Goal: Find specific page/section: Find specific page/section

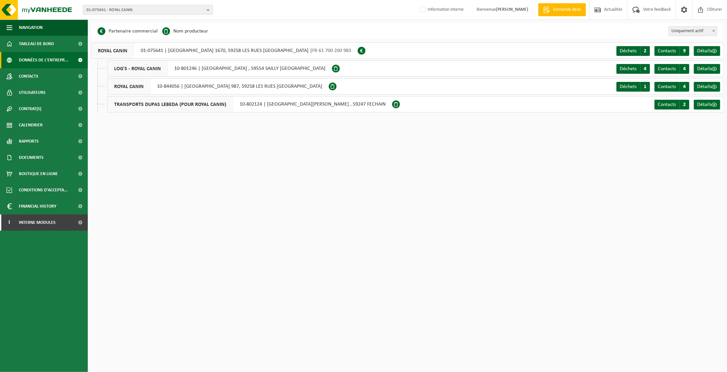
click at [209, 10] on b "button" at bounding box center [210, 9] width 6 height 9
click at [150, 18] on input "text" at bounding box center [147, 20] width 127 height 8
paste input "10-754572"
type input "10-754572"
click at [147, 30] on li "10-754572 - SEAFRIGO" at bounding box center [147, 30] width 127 height 8
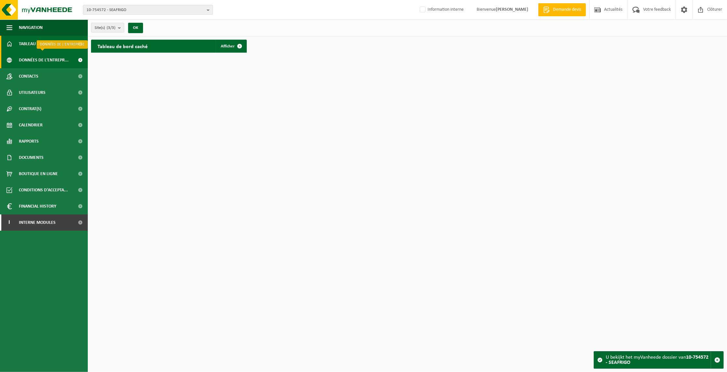
click at [56, 57] on span "Données de l'entrepr..." at bounding box center [44, 60] width 50 height 16
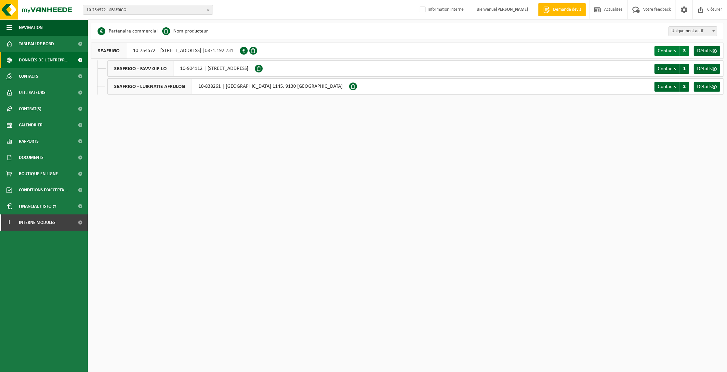
click at [680, 49] on span "3" at bounding box center [684, 51] width 10 height 10
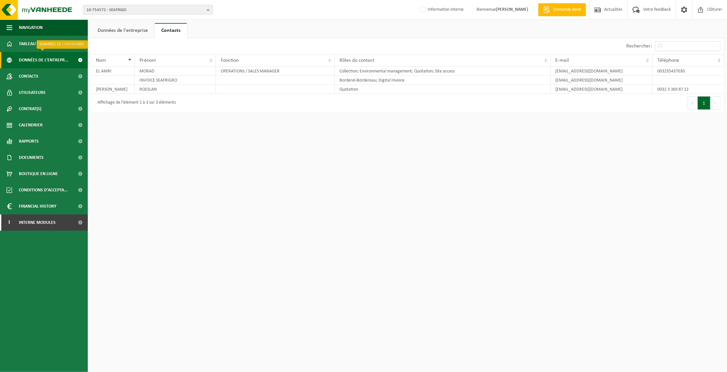
click at [28, 57] on span "Données de l'entrepr..." at bounding box center [44, 60] width 50 height 16
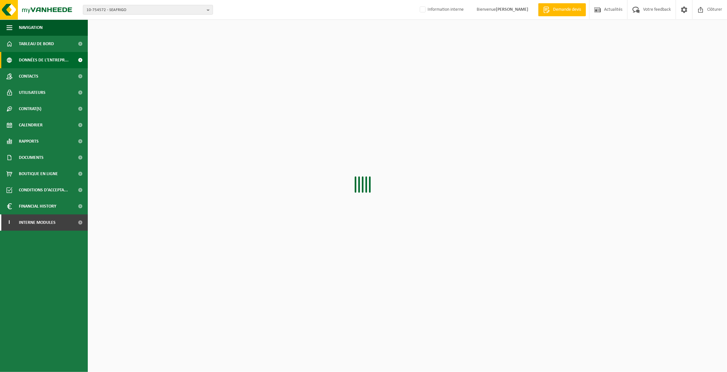
click at [28, 75] on span "Contacts" at bounding box center [28, 76] width 19 height 16
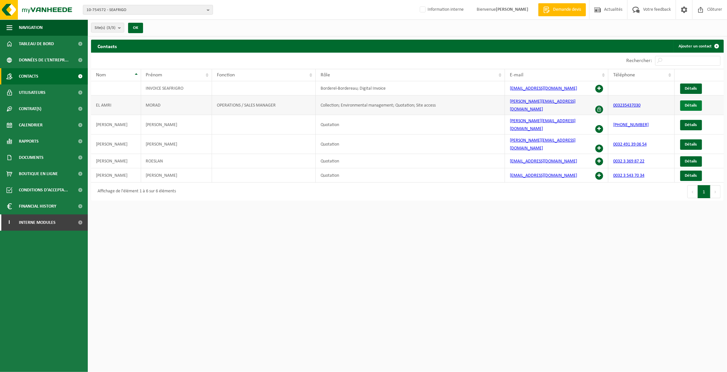
click at [691, 100] on link "Détails" at bounding box center [691, 105] width 22 height 10
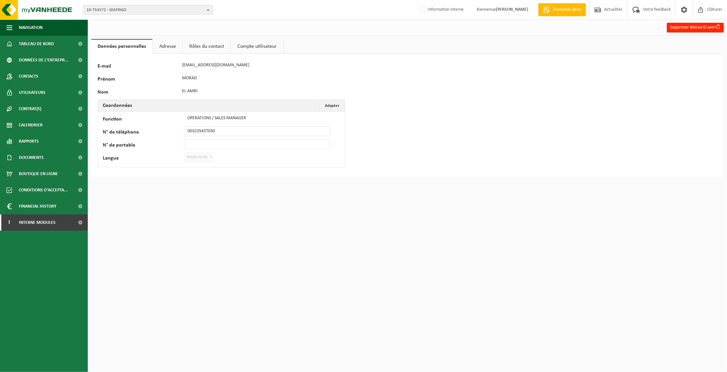
click at [168, 43] on link "Adresse" at bounding box center [168, 46] width 30 height 15
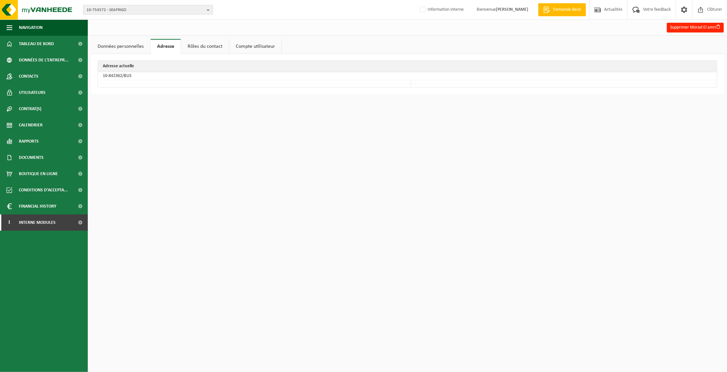
click at [189, 43] on link "Rôles du contact" at bounding box center [205, 46] width 48 height 15
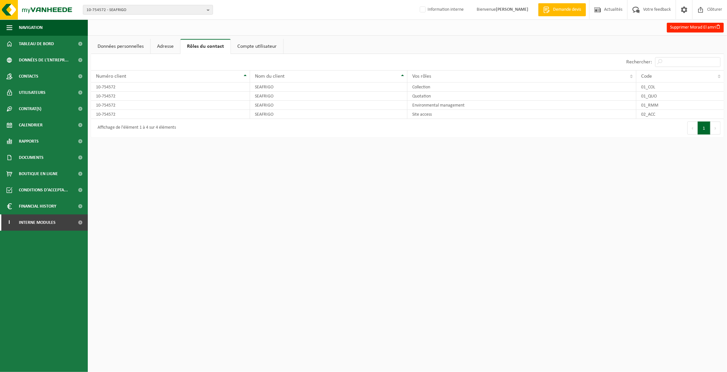
click at [250, 43] on link "Compte utilisateur" at bounding box center [257, 46] width 52 height 15
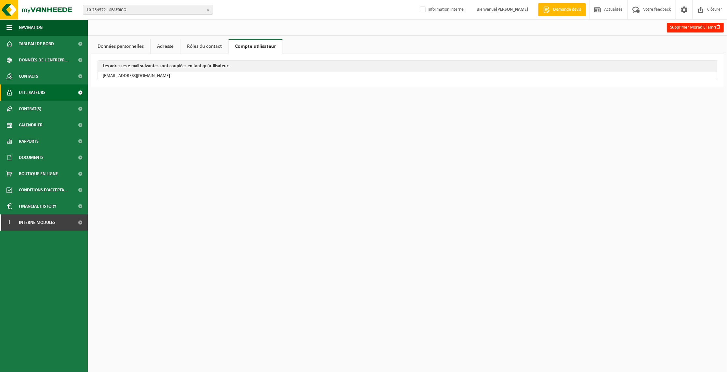
click at [30, 95] on span "Utilisateurs" at bounding box center [32, 92] width 27 height 16
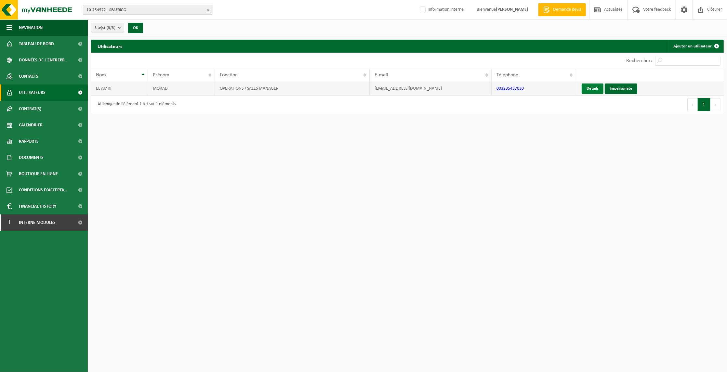
click at [586, 89] on link "Détails" at bounding box center [592, 89] width 22 height 10
click at [630, 89] on link "Impersonate" at bounding box center [620, 89] width 32 height 10
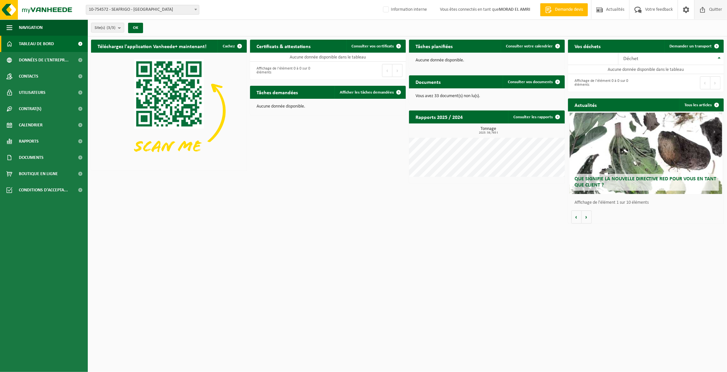
click at [705, 7] on span at bounding box center [702, 9] width 10 height 19
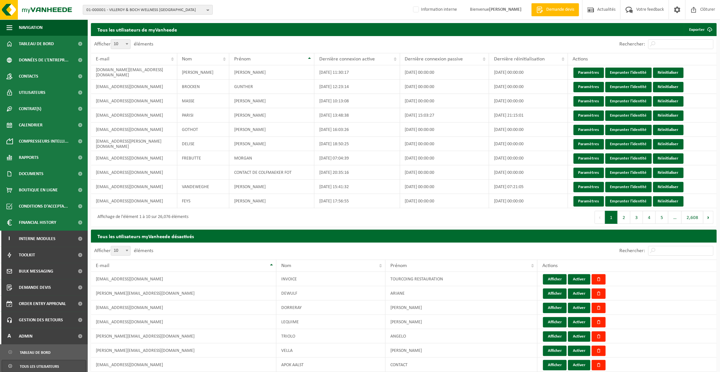
click at [207, 9] on b "button" at bounding box center [210, 9] width 6 height 9
click at [174, 21] on input "text" at bounding box center [147, 20] width 127 height 8
paste input "10-754572"
type input "10-754572"
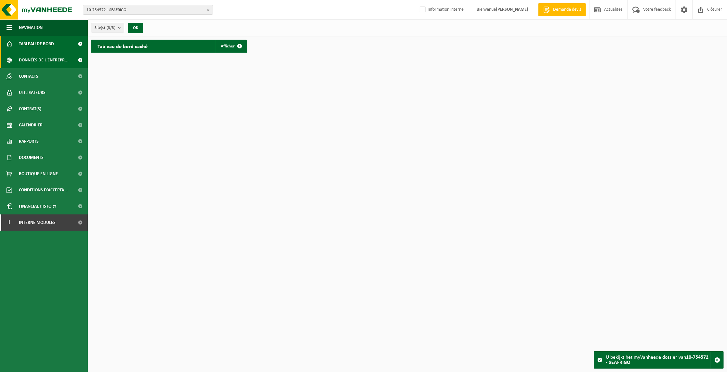
click at [20, 58] on span "Données de l'entrepr..." at bounding box center [44, 60] width 50 height 16
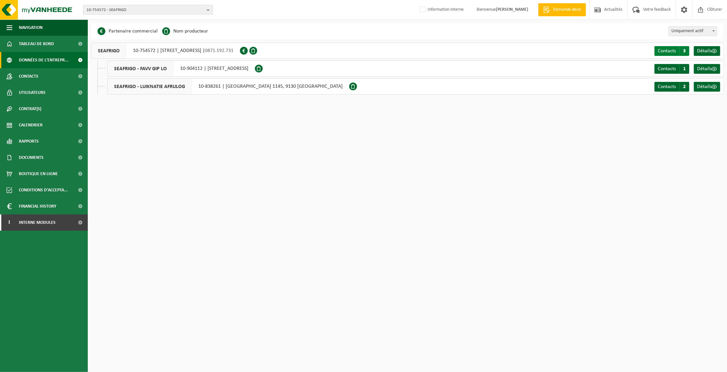
click at [678, 50] on link "Contacts C 3" at bounding box center [671, 51] width 35 height 10
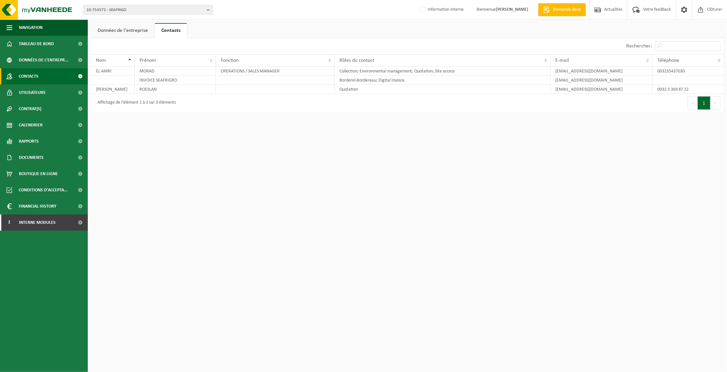
click at [21, 77] on span "Contacts" at bounding box center [28, 76] width 19 height 16
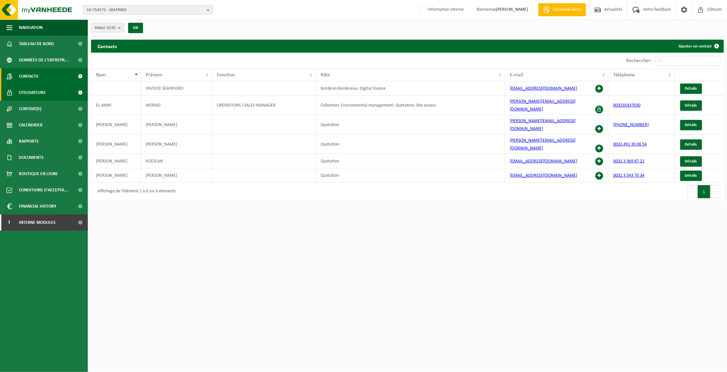
click at [30, 93] on span "Utilisateurs" at bounding box center [32, 92] width 27 height 16
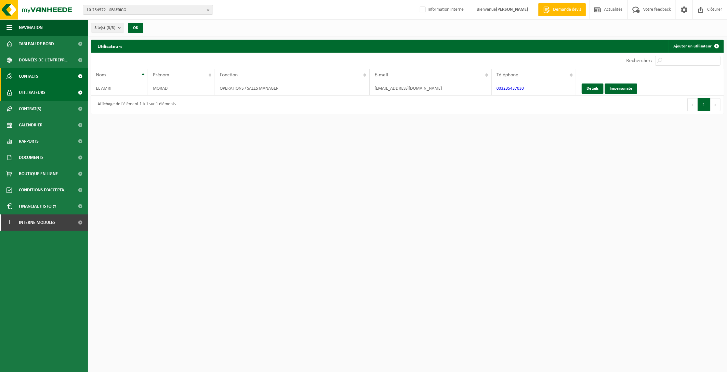
click at [25, 75] on span "Contacts" at bounding box center [28, 76] width 19 height 16
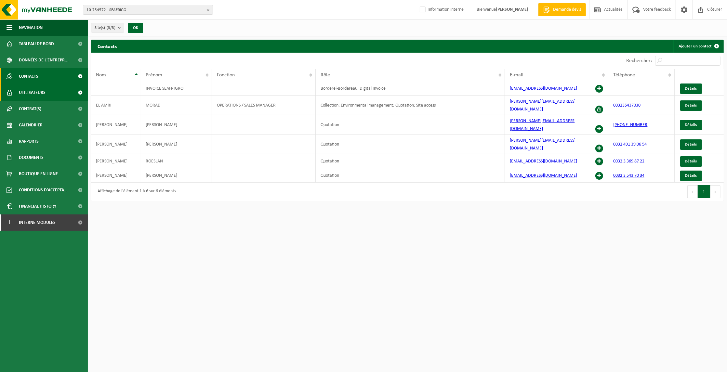
click at [25, 90] on span "Utilisateurs" at bounding box center [32, 92] width 27 height 16
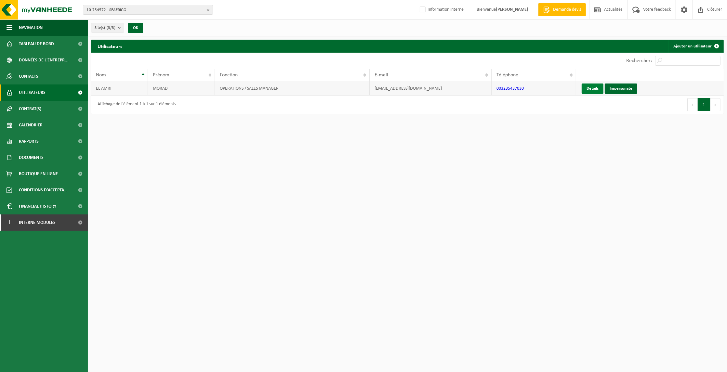
click at [595, 88] on link "Détails" at bounding box center [592, 89] width 22 height 10
click at [33, 220] on span "Interne modules" at bounding box center [37, 222] width 37 height 16
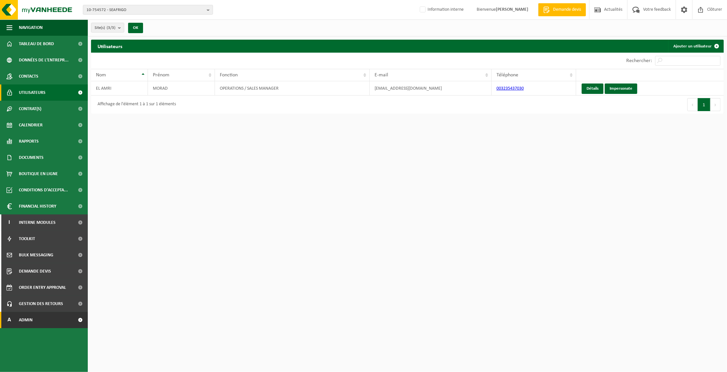
click at [40, 319] on link "A Admin" at bounding box center [44, 320] width 88 height 16
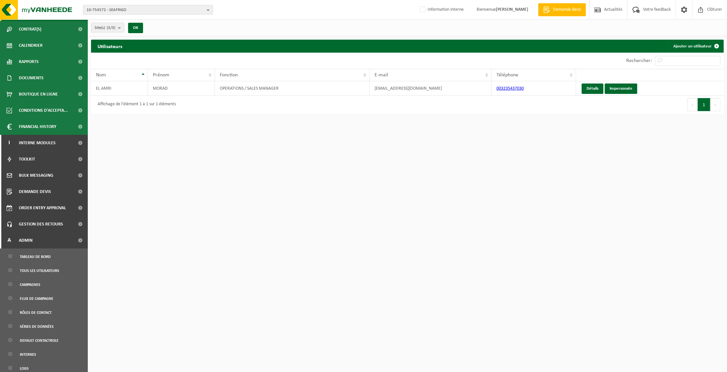
scroll to position [181, 0]
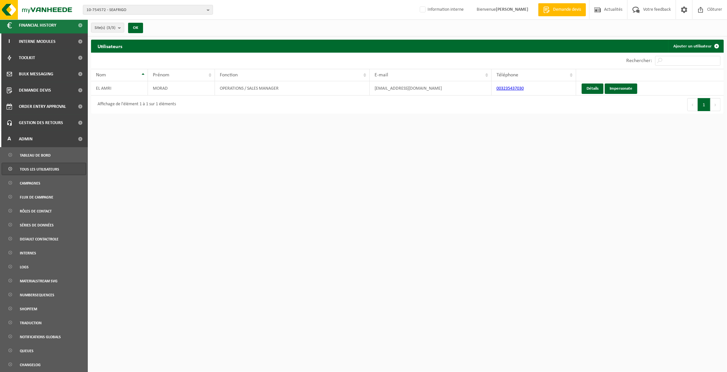
click at [39, 170] on span "Tous les utilisateurs" at bounding box center [39, 169] width 39 height 12
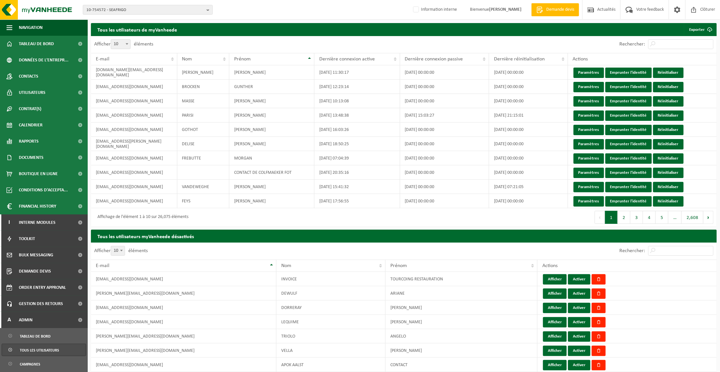
drag, startPoint x: 46, startPoint y: 350, endPoint x: 54, endPoint y: 347, distance: 8.2
click at [47, 350] on span "Tous les utilisateurs" at bounding box center [39, 350] width 39 height 12
click at [677, 42] on input "Rechercher:" at bounding box center [681, 44] width 65 height 10
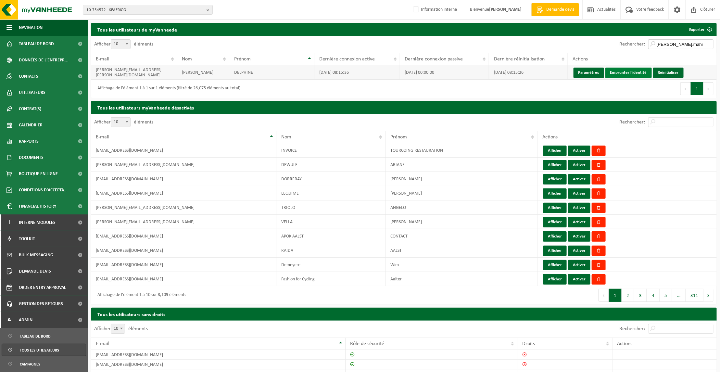
type input "[PERSON_NAME].mahi"
click at [620, 72] on link "Emprunter l'identité" at bounding box center [629, 73] width 46 height 10
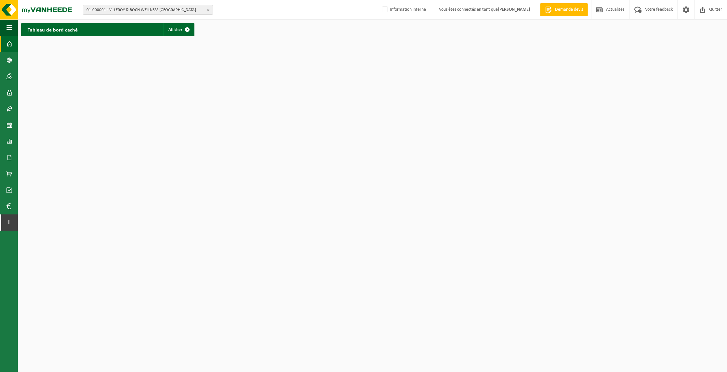
click at [207, 10] on b "button" at bounding box center [210, 9] width 6 height 9
click at [170, 22] on input "text" at bounding box center [147, 20] width 127 height 8
paste input "10-754572"
type input "10-754572"
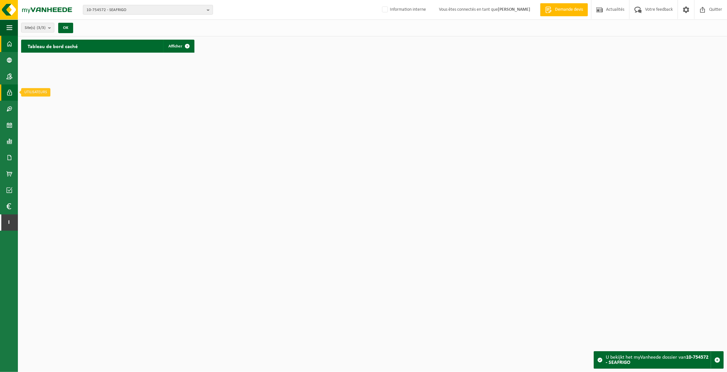
click at [6, 95] on span at bounding box center [9, 92] width 6 height 16
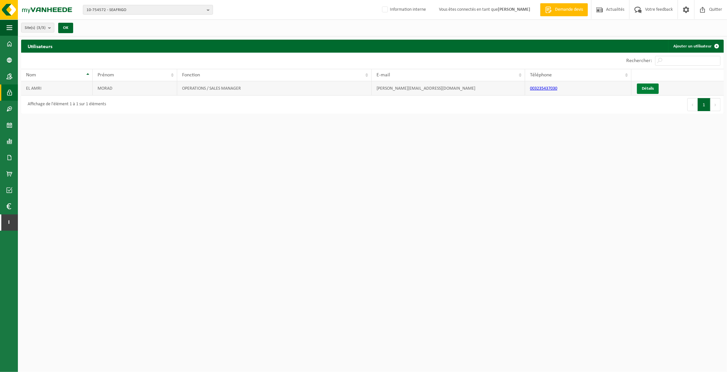
click at [646, 86] on link "Détails" at bounding box center [648, 89] width 22 height 10
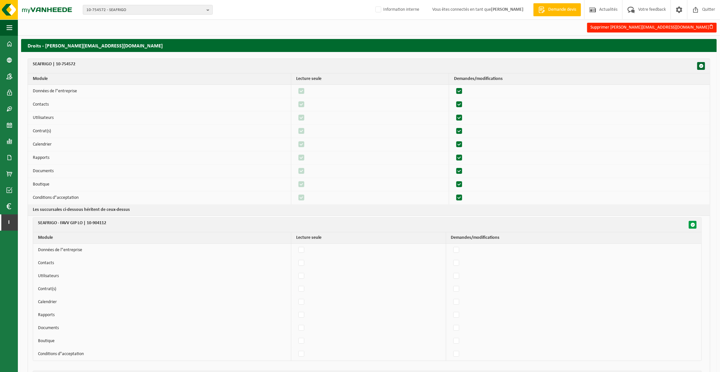
click at [692, 225] on span "button" at bounding box center [693, 225] width 5 height 5
checkbox input "true"
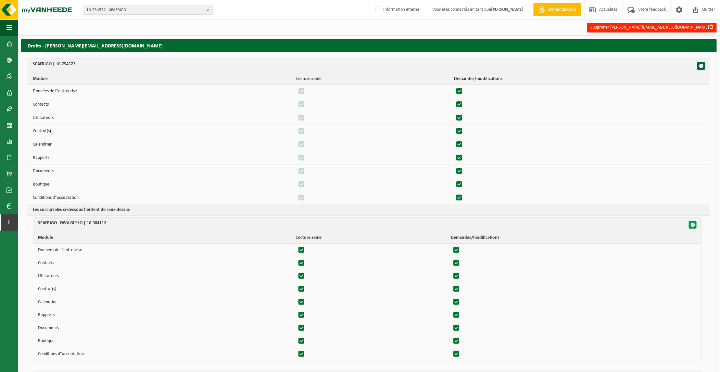
checkbox input "true"
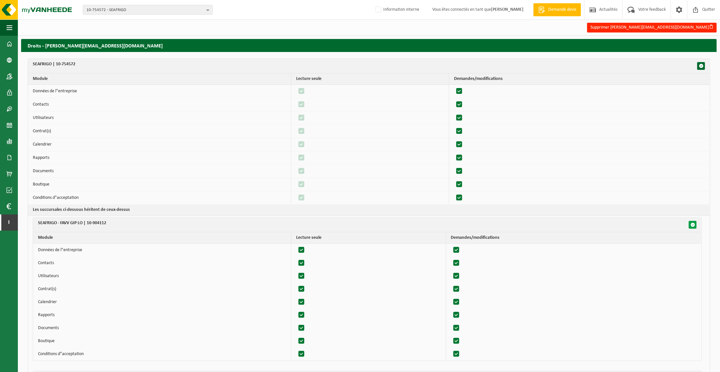
checkbox input "true"
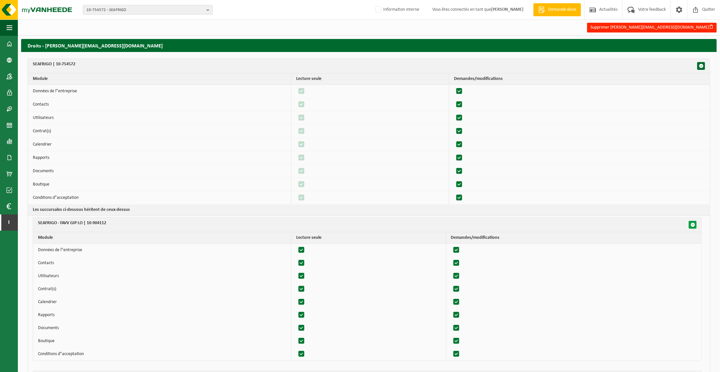
checkbox input "true"
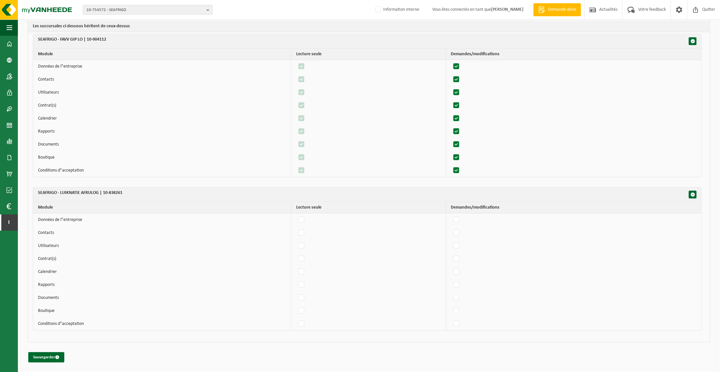
scroll to position [186, 0]
click at [692, 193] on span "button" at bounding box center [693, 194] width 5 height 5
checkbox input "false"
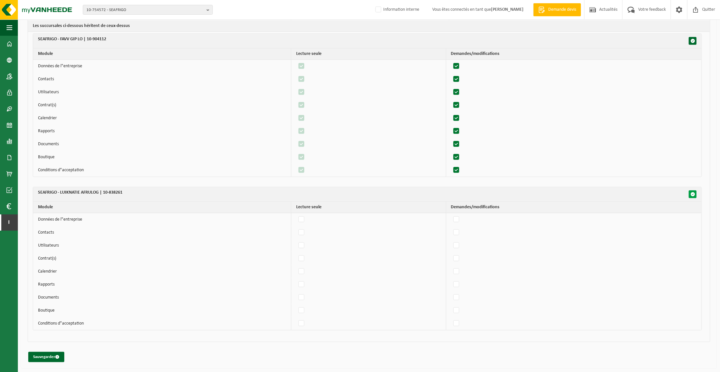
checkbox input "false"
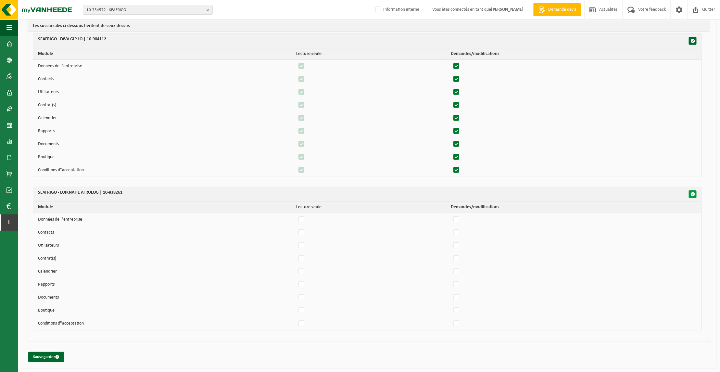
checkbox input "false"
click at [693, 194] on span "button" at bounding box center [693, 194] width 5 height 5
checkbox input "true"
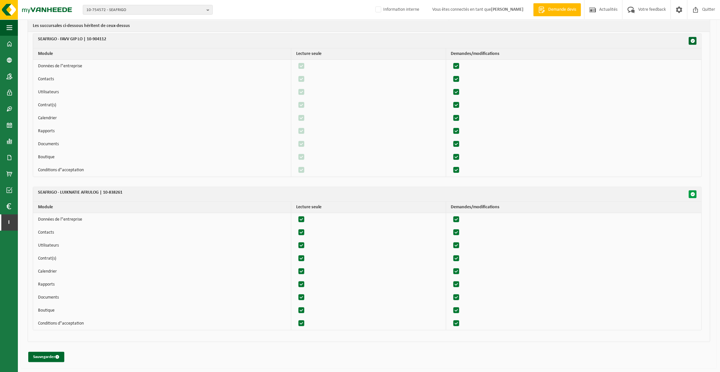
checkbox input "true"
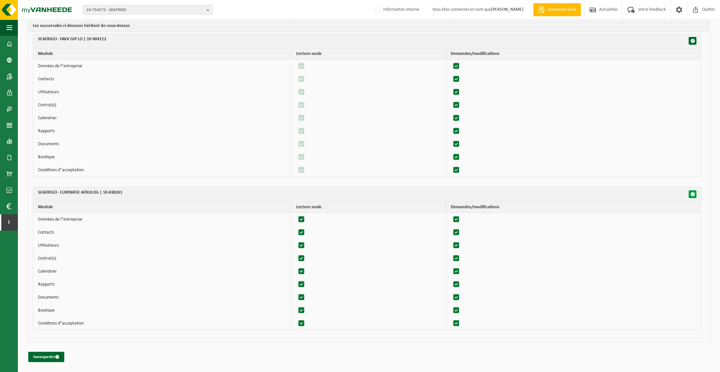
checkbox input "true"
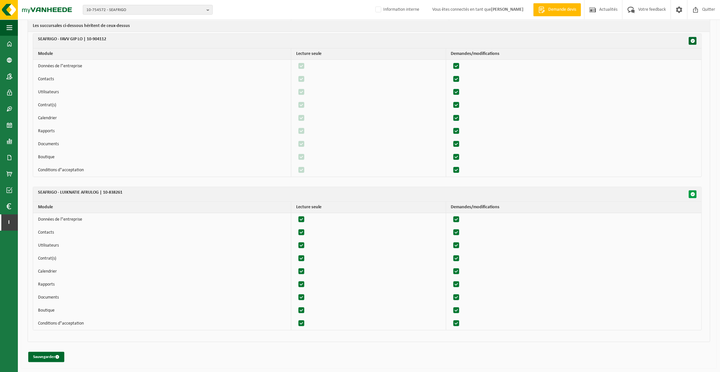
checkbox input "true"
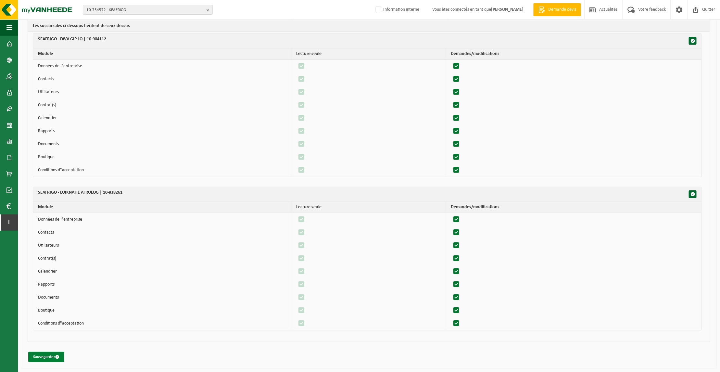
click at [46, 358] on button "Sauvegarder" at bounding box center [46, 357] width 36 height 10
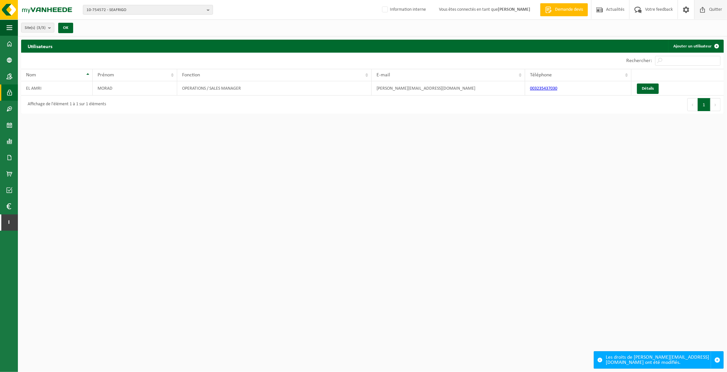
click at [716, 10] on span "Quitter" at bounding box center [715, 9] width 16 height 19
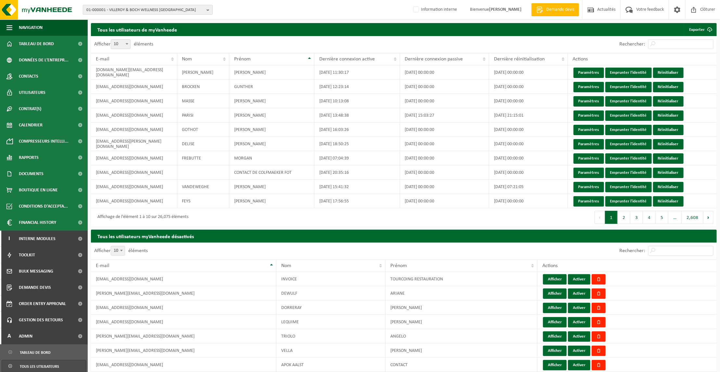
click at [208, 9] on b "button" at bounding box center [210, 9] width 6 height 9
click at [138, 22] on input "text" at bounding box center [147, 20] width 127 height 8
paste input "10-754572"
type input "10-754572"
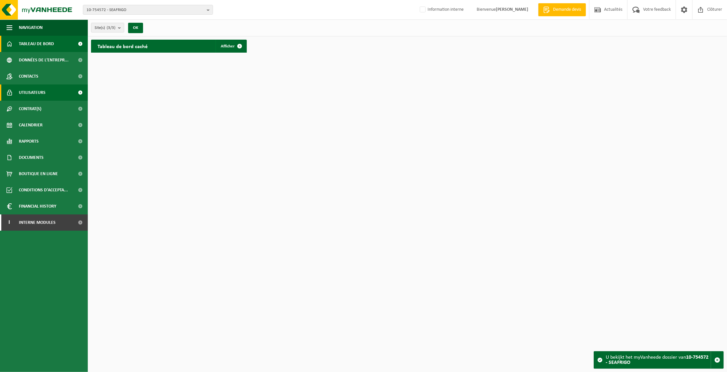
click at [33, 94] on span "Utilisateurs" at bounding box center [32, 92] width 27 height 16
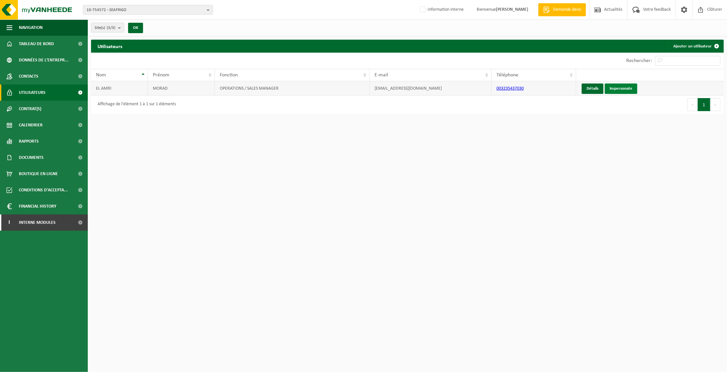
click at [623, 87] on link "Impersonate" at bounding box center [620, 89] width 32 height 10
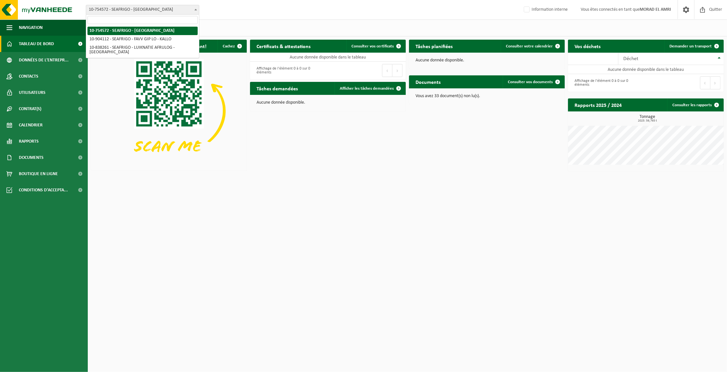
click at [197, 7] on span at bounding box center [195, 9] width 6 height 8
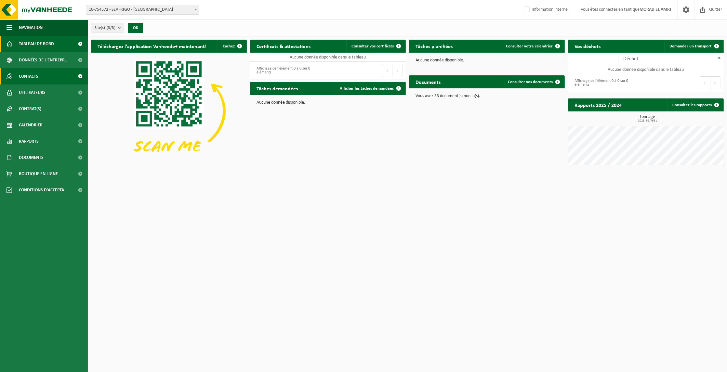
click at [24, 77] on span "Contacts" at bounding box center [28, 76] width 19 height 16
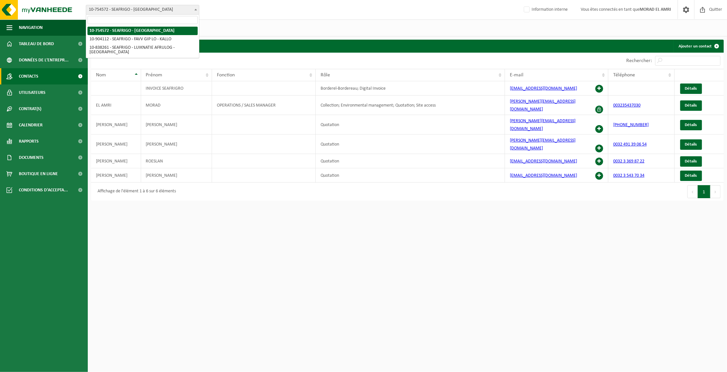
click at [193, 9] on span at bounding box center [195, 9] width 6 height 8
click at [195, 10] on b at bounding box center [195, 10] width 3 height 2
click at [142, 20] on input "search" at bounding box center [142, 20] width 110 height 8
type input "10-754572"
click at [195, 10] on b at bounding box center [195, 10] width 3 height 2
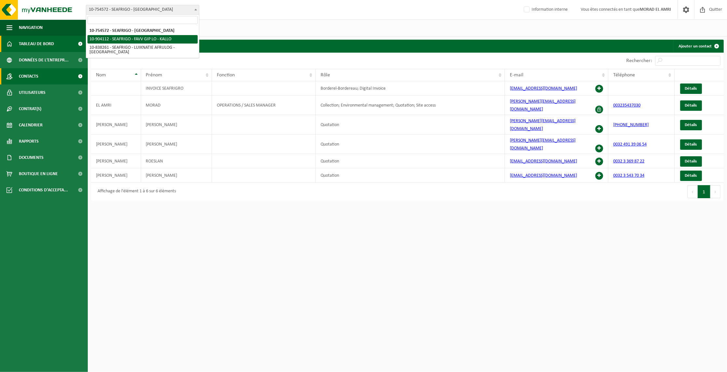
click at [53, 46] on span "Tableau de bord" at bounding box center [36, 44] width 35 height 16
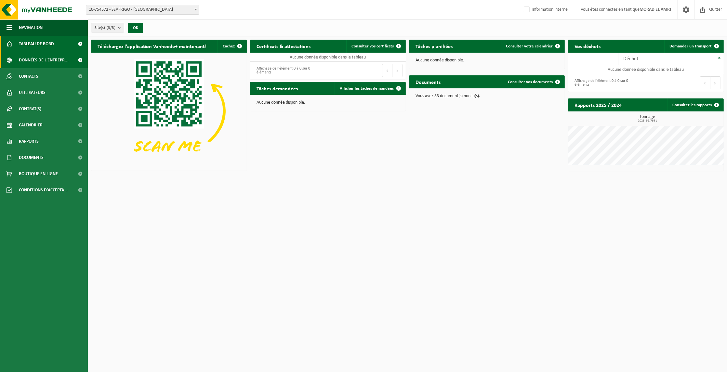
click at [30, 61] on span "Données de l'entrepr..." at bounding box center [44, 60] width 50 height 16
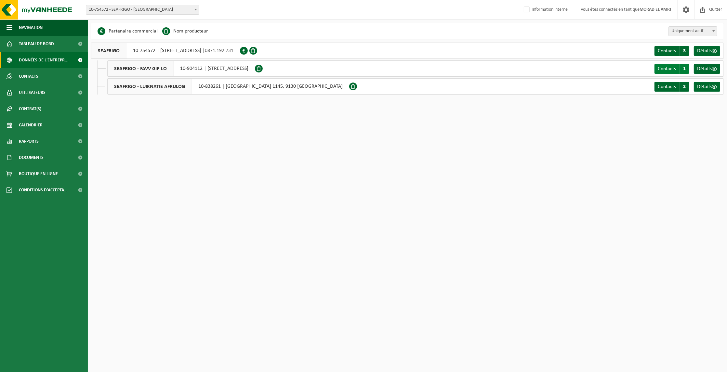
click at [674, 70] on span "Contacts" at bounding box center [666, 68] width 18 height 5
click at [678, 88] on link "Contacts C 2" at bounding box center [671, 87] width 35 height 10
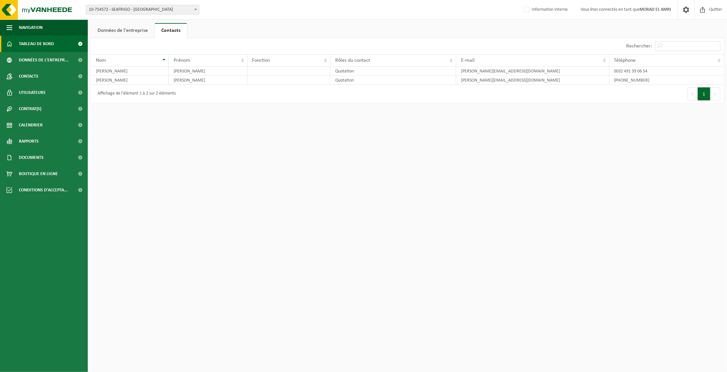
click at [34, 43] on span "Tableau de bord" at bounding box center [36, 44] width 35 height 16
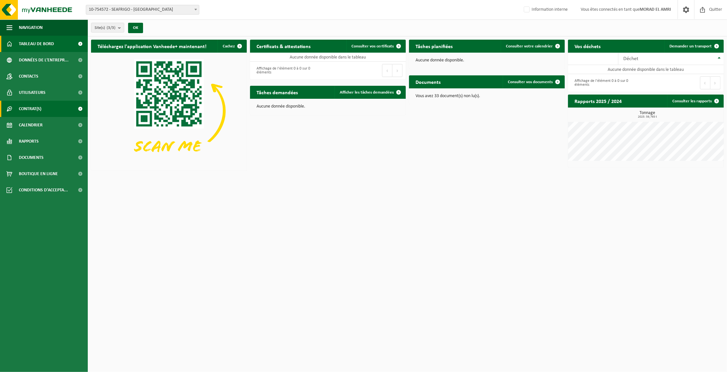
click at [27, 110] on span "Contrat(s)" at bounding box center [30, 109] width 22 height 16
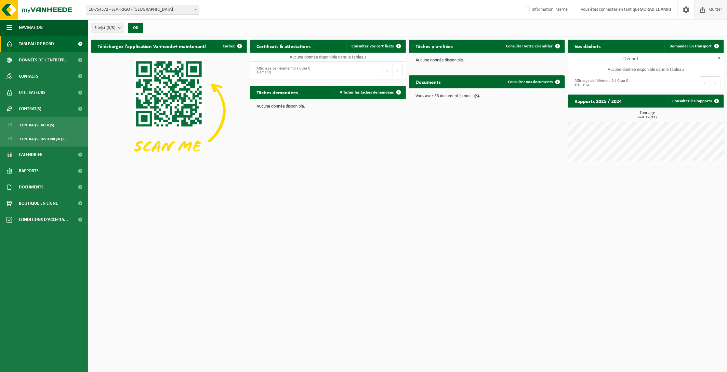
click at [719, 9] on span "Quitter" at bounding box center [715, 9] width 16 height 19
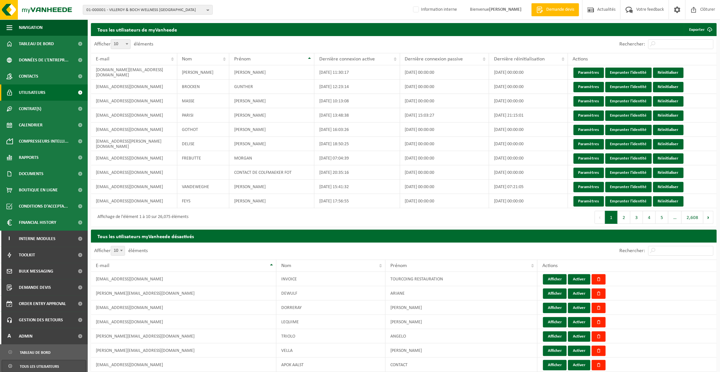
click at [28, 90] on span "Utilisateurs" at bounding box center [32, 92] width 27 height 16
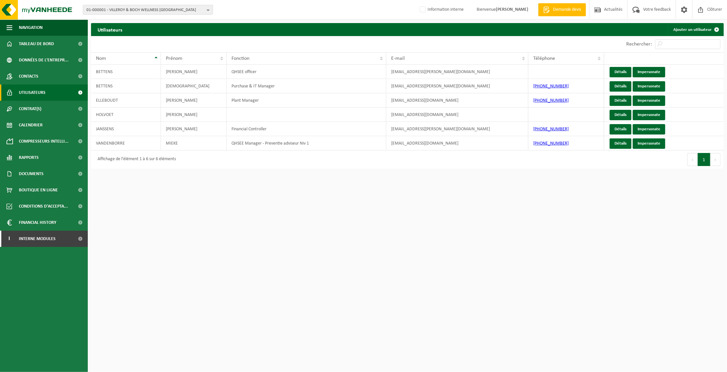
click at [209, 7] on b "button" at bounding box center [210, 9] width 6 height 9
click at [139, 19] on input "text" at bounding box center [147, 20] width 127 height 8
paste input "10-754572"
type input "10-754572"
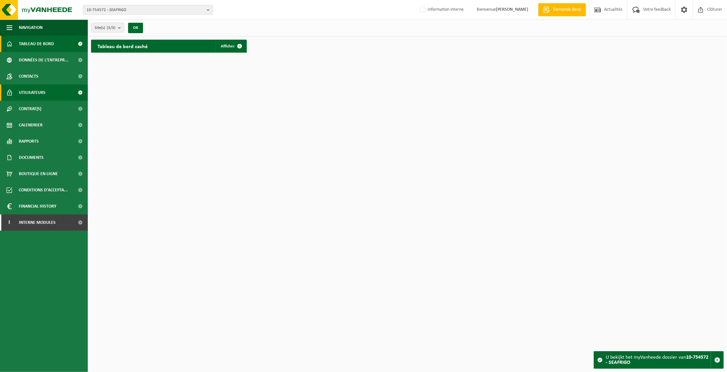
click at [36, 94] on span "Utilisateurs" at bounding box center [32, 92] width 27 height 16
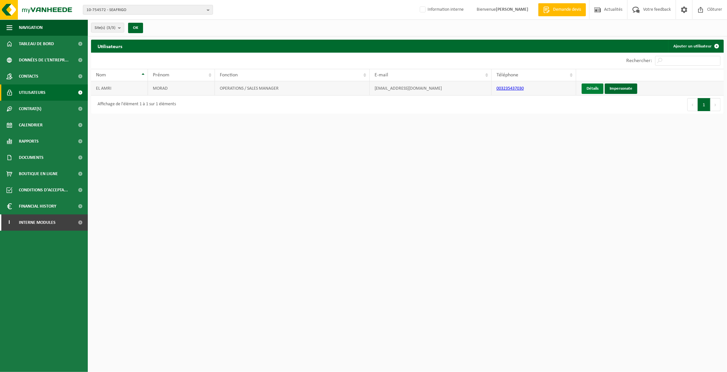
click at [590, 85] on link "Détails" at bounding box center [592, 89] width 22 height 10
click at [624, 88] on link "Impersonate" at bounding box center [620, 89] width 32 height 10
click at [38, 106] on span "Contrat(s)" at bounding box center [30, 109] width 22 height 16
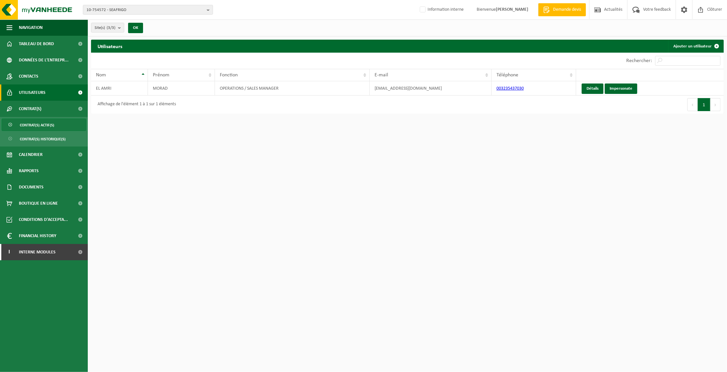
click at [41, 124] on span "Contrat(s) actif(s)" at bounding box center [37, 125] width 34 height 12
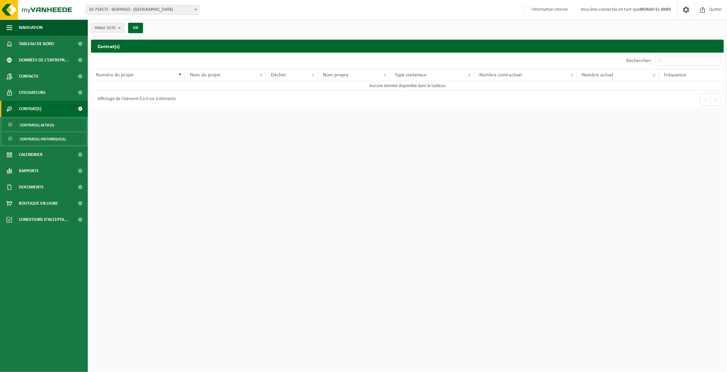
click at [46, 140] on span "Contrat(s) historique(s)" at bounding box center [43, 139] width 46 height 12
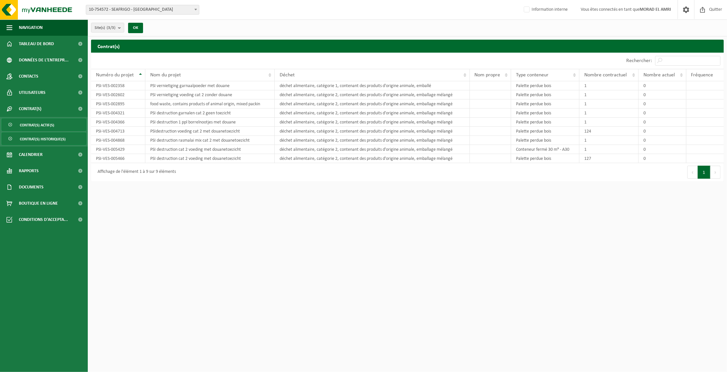
click at [46, 127] on span "Contrat(s) actif(s)" at bounding box center [37, 125] width 34 height 12
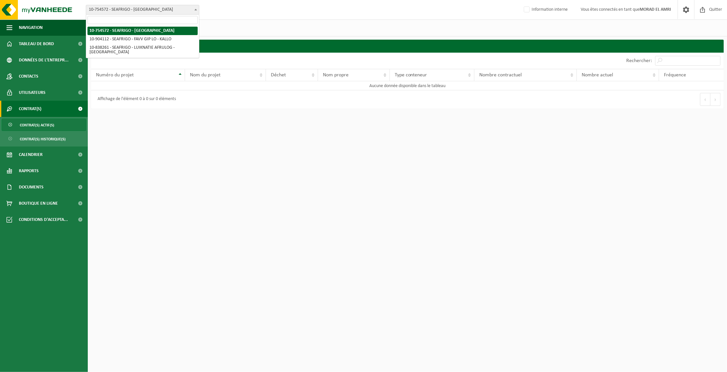
click at [195, 11] on span at bounding box center [195, 9] width 6 height 8
select select "121558"
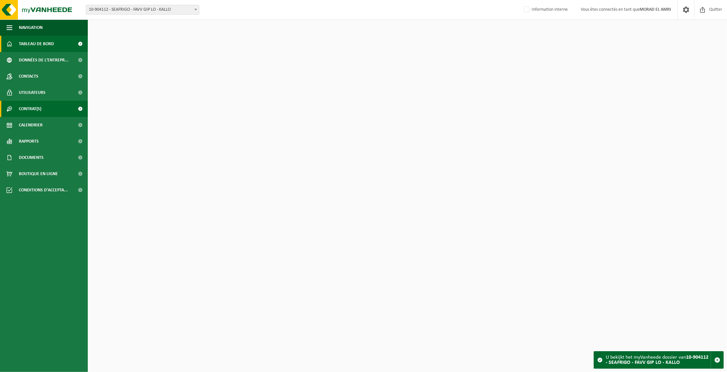
click at [45, 107] on link "Contrat(s)" at bounding box center [44, 109] width 88 height 16
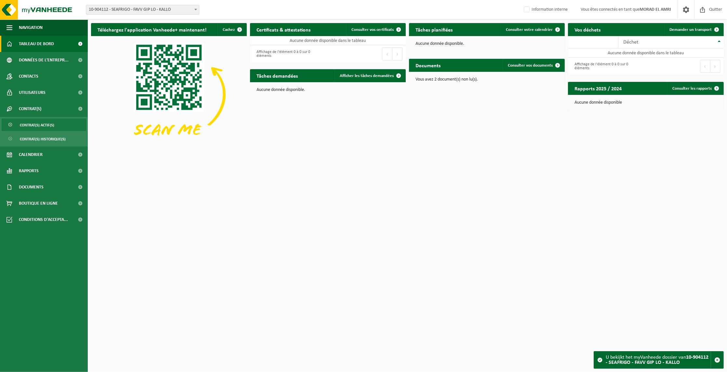
click at [39, 125] on span "Contrat(s) actif(s)" at bounding box center [37, 125] width 34 height 12
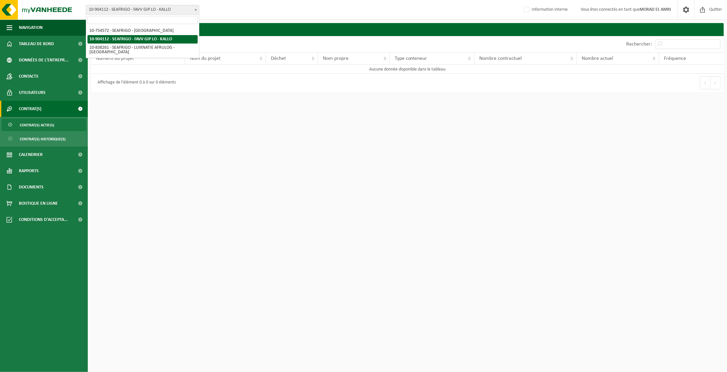
click at [195, 10] on b at bounding box center [195, 10] width 3 height 2
select select "92483"
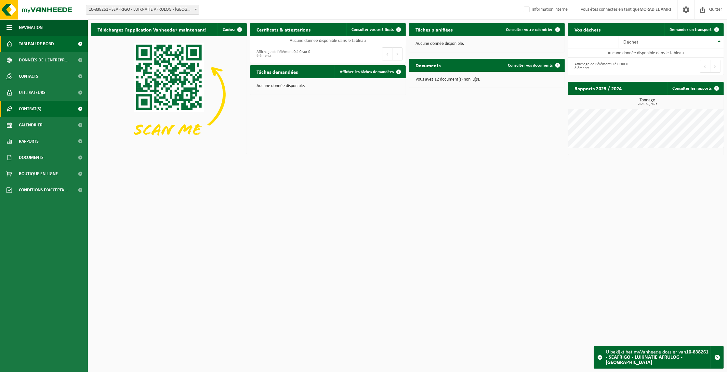
click at [43, 108] on link "Contrat(s)" at bounding box center [44, 109] width 88 height 16
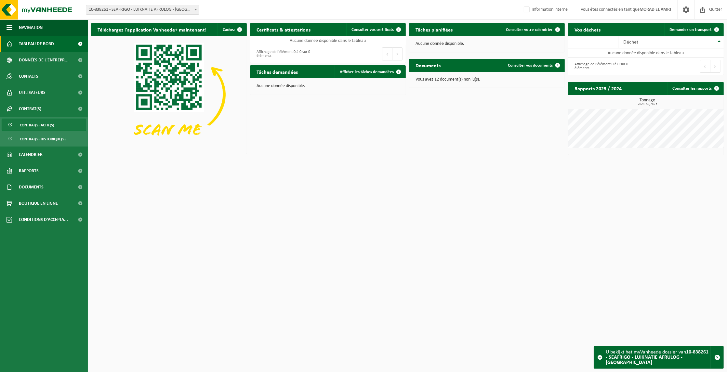
click at [33, 126] on span "Contrat(s) actif(s)" at bounding box center [37, 125] width 34 height 12
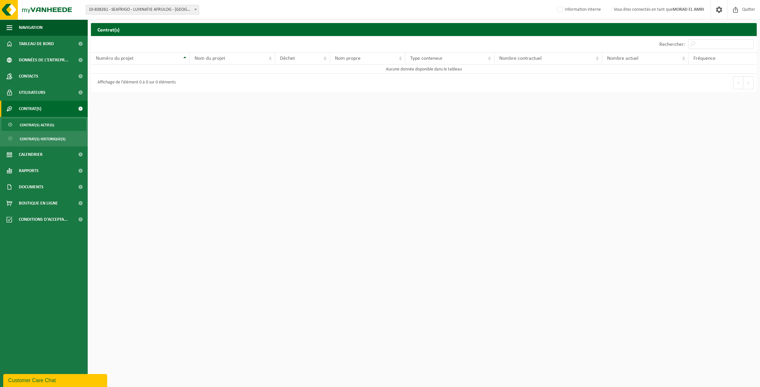
click at [194, 10] on b at bounding box center [195, 10] width 3 height 2
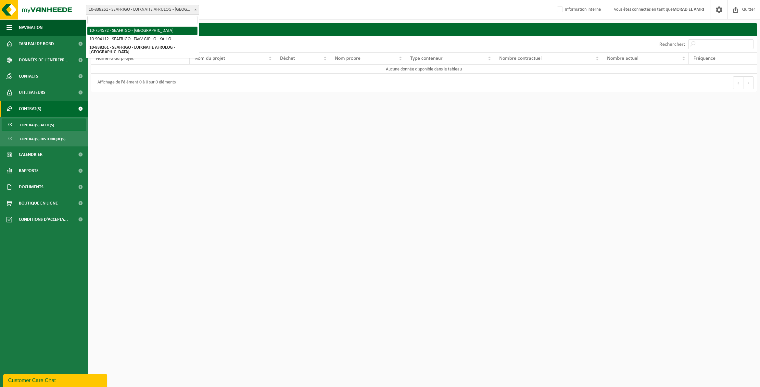
click at [140, 22] on input "search" at bounding box center [142, 20] width 110 height 8
type input "10-769574"
click at [726, 11] on span "Quitter" at bounding box center [749, 9] width 16 height 19
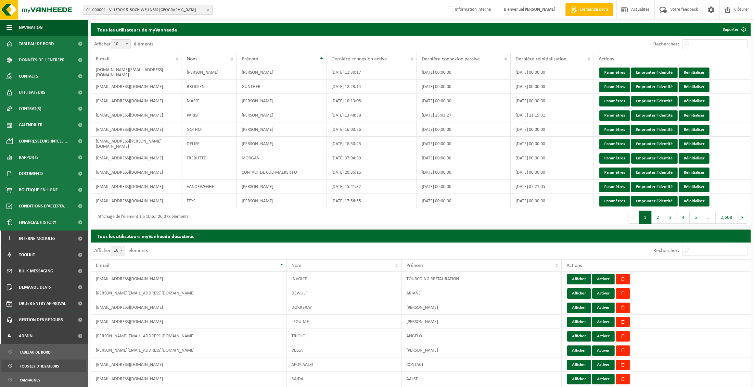
click at [207, 11] on b "button" at bounding box center [210, 9] width 6 height 9
click at [151, 20] on input "text" at bounding box center [147, 20] width 127 height 8
paste input "10-769574"
type input "10-769574"
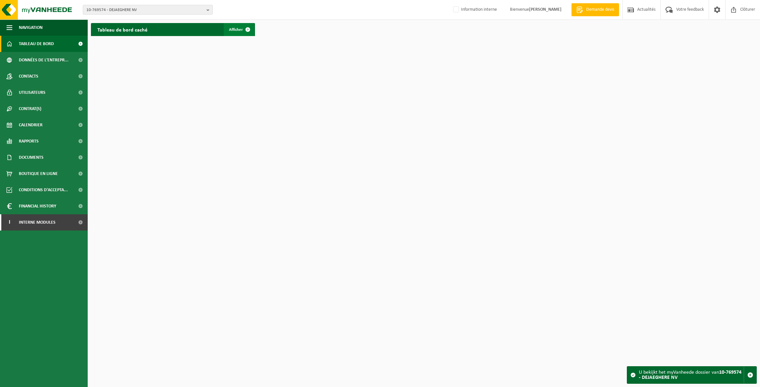
click at [239, 29] on span "Afficher" at bounding box center [236, 30] width 14 height 4
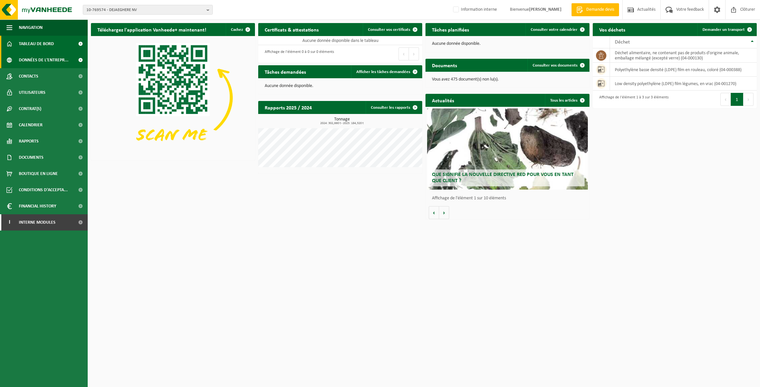
click at [35, 62] on span "Données de l'entrepr..." at bounding box center [44, 60] width 50 height 16
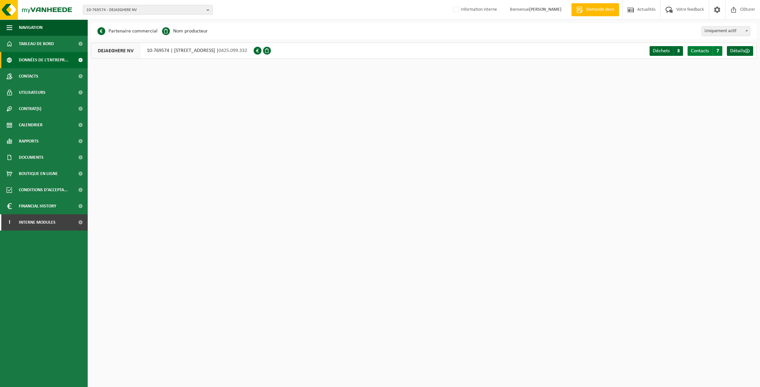
click at [712, 50] on link "Contacts C 7" at bounding box center [705, 51] width 35 height 10
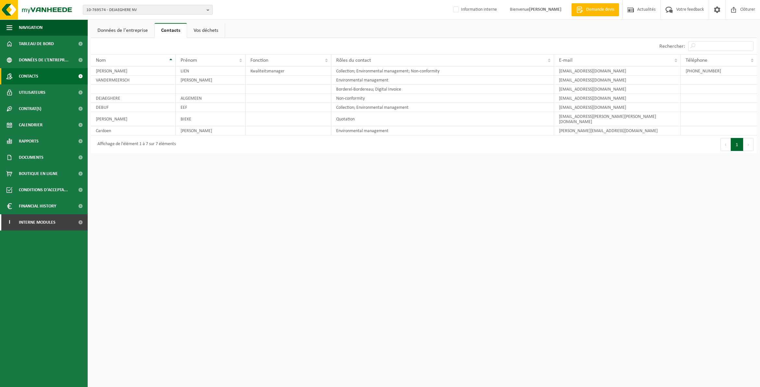
click at [21, 71] on span "Contacts" at bounding box center [28, 76] width 19 height 16
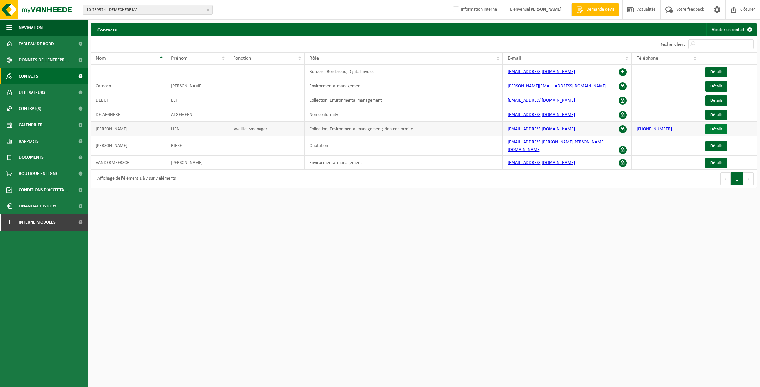
click at [714, 127] on span "Détails" at bounding box center [717, 129] width 12 height 4
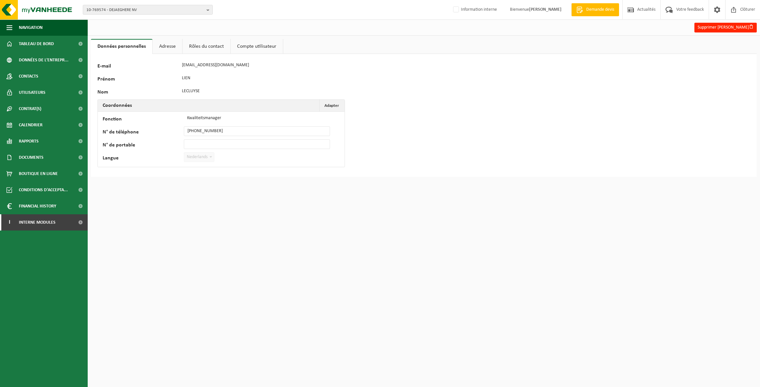
click at [252, 45] on link "Compte utilisateur" at bounding box center [257, 46] width 52 height 15
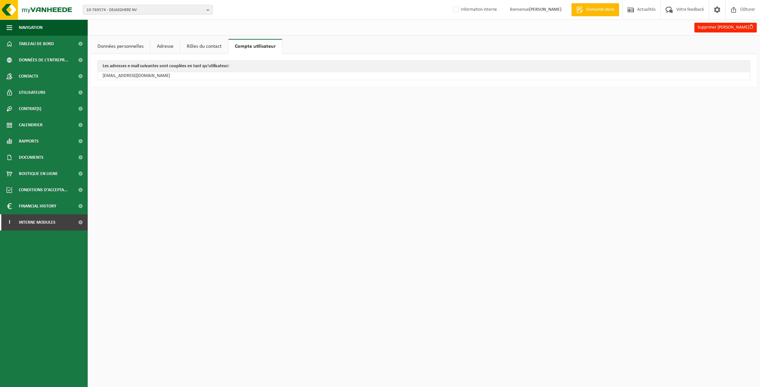
click at [208, 43] on link "Rôles du contact" at bounding box center [204, 46] width 48 height 15
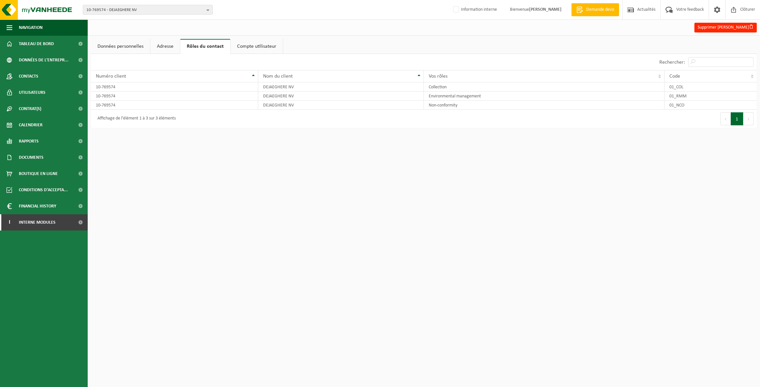
click at [164, 46] on link "Adresse" at bounding box center [165, 46] width 30 height 15
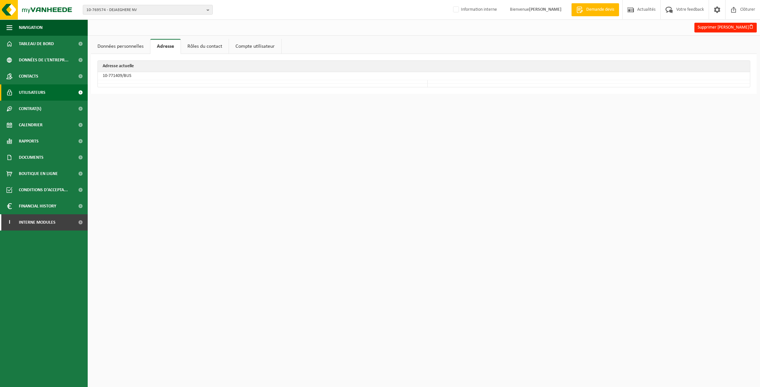
click at [19, 88] on span "Utilisateurs" at bounding box center [32, 92] width 27 height 16
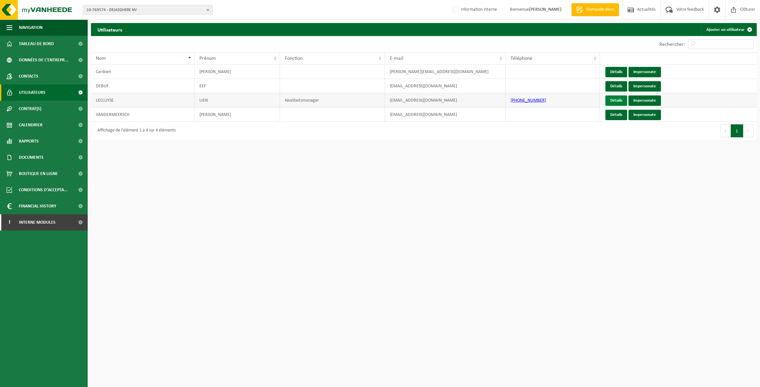
click at [616, 100] on link "Détails" at bounding box center [617, 101] width 22 height 10
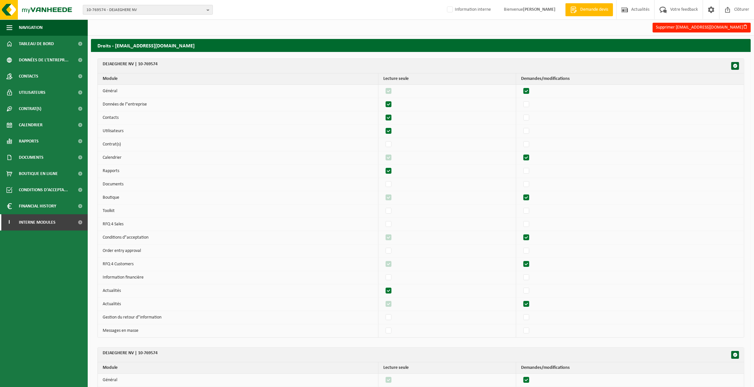
click at [207, 8] on b "button" at bounding box center [210, 9] width 6 height 9
click at [152, 20] on input "text" at bounding box center [147, 20] width 127 height 8
paste input "10-973475"
type input "10-973475"
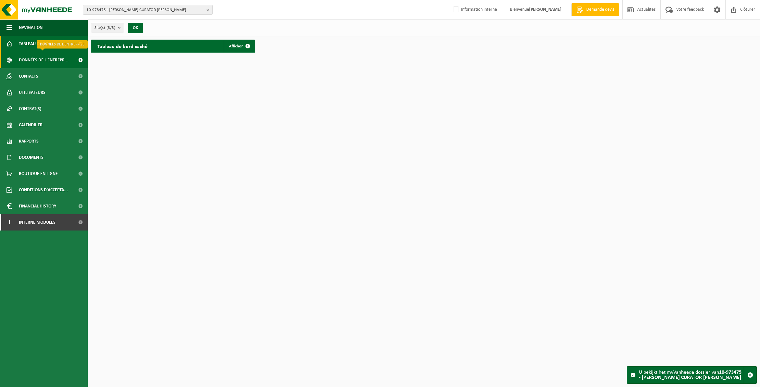
click at [37, 62] on span "Données de l'entrepr..." at bounding box center [44, 60] width 50 height 16
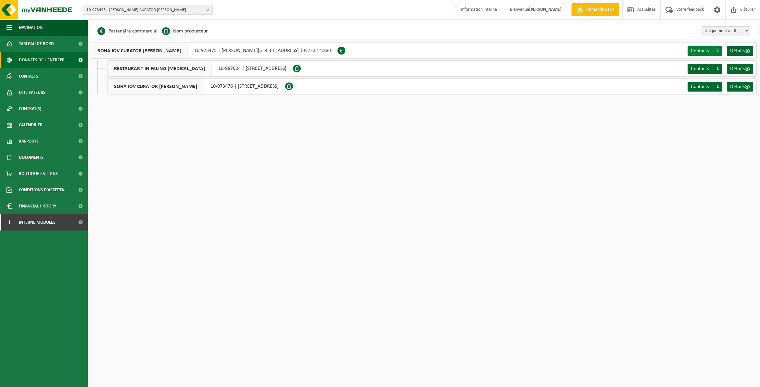
click at [709, 52] on span "Contacts" at bounding box center [700, 50] width 18 height 5
click at [38, 107] on span "Contrat(s)" at bounding box center [30, 109] width 22 height 16
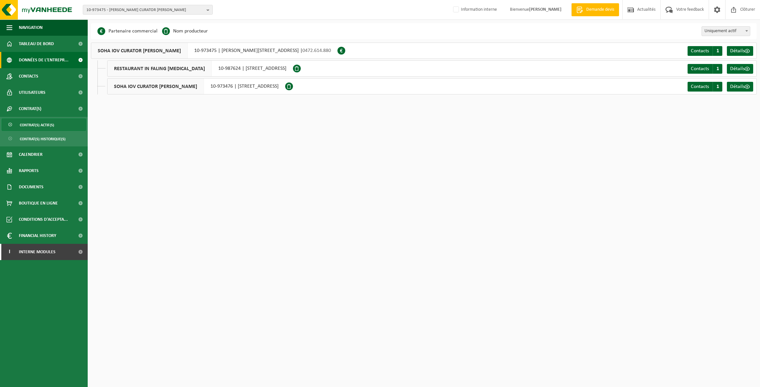
click at [43, 125] on span "Contrat(s) actif(s)" at bounding box center [37, 125] width 34 height 12
click at [145, 69] on span "RESTAURANT IN FALING INTERMEZZO" at bounding box center [160, 69] width 104 height 16
click at [135, 70] on span "RESTAURANT IN FALING INTERMEZZO" at bounding box center [160, 69] width 104 height 16
click at [43, 124] on span "Contrat(s) actif(s)" at bounding box center [37, 125] width 34 height 12
click at [138, 89] on span "SOHA IOV CURATOR KATHLEEN SEGERS - ZARBIA" at bounding box center [156, 87] width 97 height 16
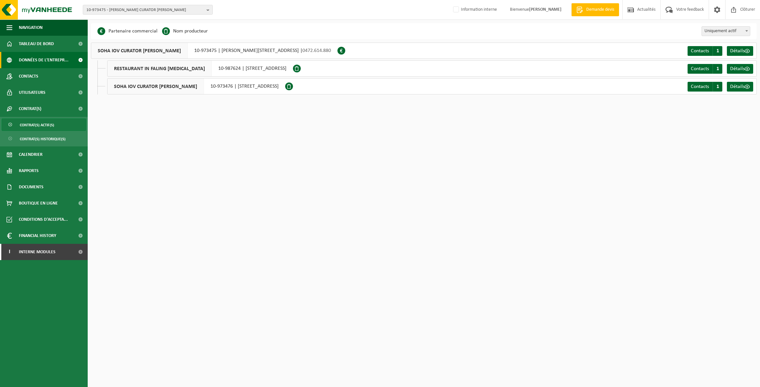
click at [45, 125] on span "Contrat(s) actif(s)" at bounding box center [37, 125] width 34 height 12
click at [158, 70] on span "RESTAURANT IN FALING INTERMEZZO" at bounding box center [160, 69] width 104 height 16
click at [151, 87] on span "SOHA IOV CURATOR KATHLEEN SEGERS - ZARBIA" at bounding box center [156, 87] width 97 height 16
click at [152, 69] on span "RESTAURANT IN FALING INTERMEZZO" at bounding box center [160, 69] width 104 height 16
click at [154, 86] on span "SOHA IOV CURATOR KATHLEEN SEGERS - ZARBIA" at bounding box center [156, 87] width 97 height 16
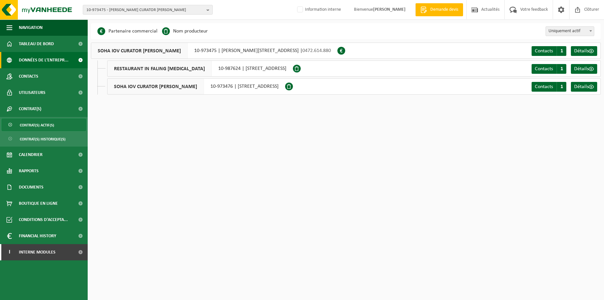
click at [36, 125] on span "Contrat(s) actif(s)" at bounding box center [37, 125] width 34 height 12
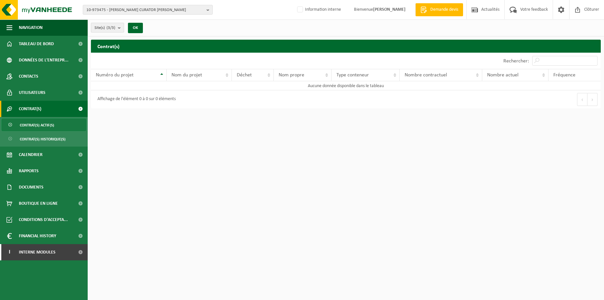
click at [120, 27] on b "submit" at bounding box center [121, 27] width 6 height 9
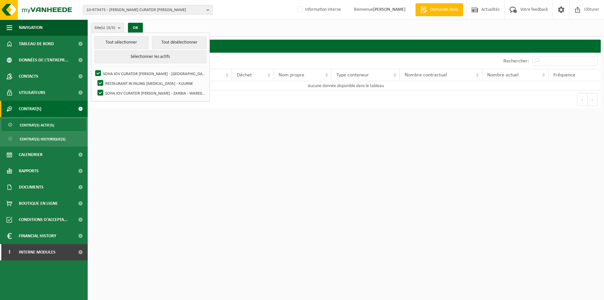
click at [178, 157] on html "10-973475 - SOHA IOV CURATOR [PERSON_NAME] 10-973475 - SOHA IOV CURATOR [PERSON…" at bounding box center [302, 150] width 604 height 300
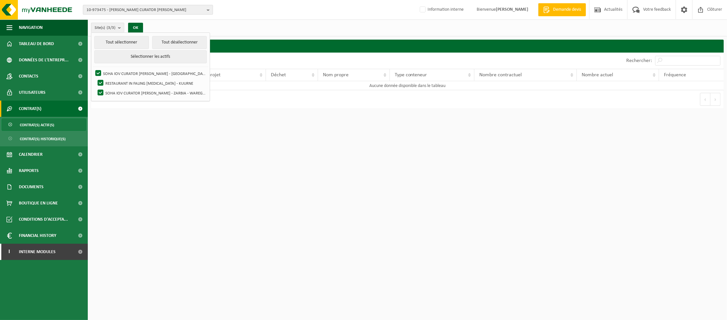
click at [207, 9] on b "button" at bounding box center [210, 9] width 6 height 9
click at [144, 19] on input "text" at bounding box center [147, 20] width 127 height 8
paste input "01-064952"
type input "01-064952"
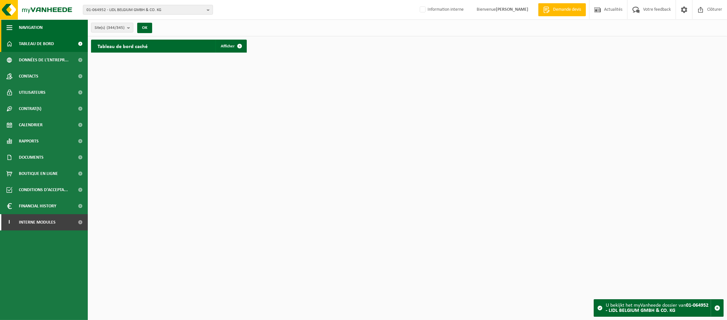
click at [23, 31] on span "Navigation" at bounding box center [31, 27] width 24 height 16
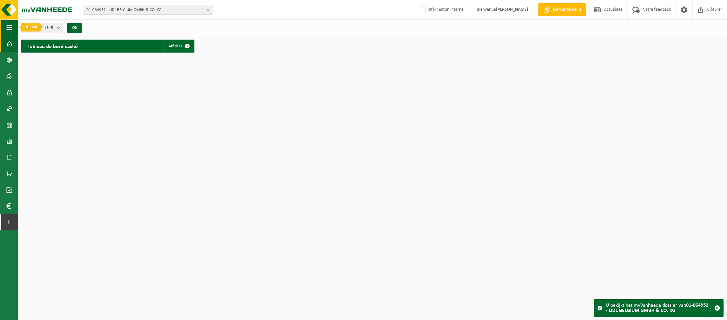
click at [8, 27] on span "button" at bounding box center [9, 27] width 6 height 16
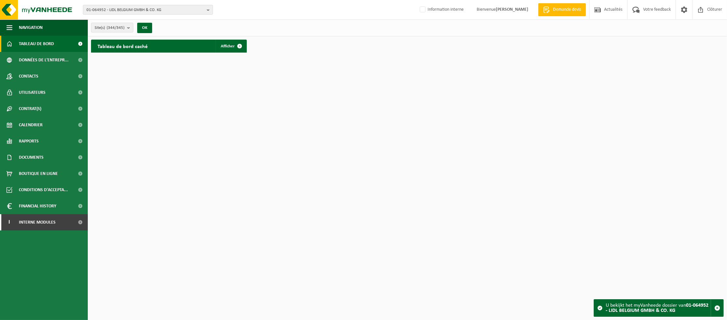
click at [31, 45] on span "Tableau de bord" at bounding box center [36, 44] width 35 height 16
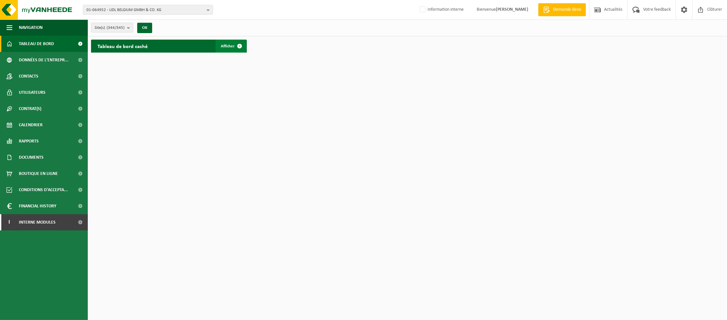
click at [227, 45] on span "Afficher" at bounding box center [228, 46] width 14 height 4
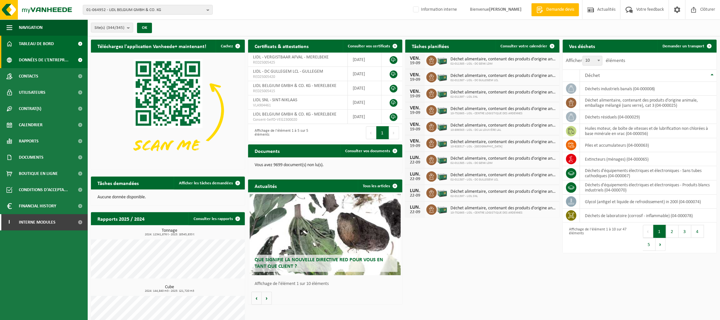
click at [42, 61] on span "Données de l'entrepr..." at bounding box center [44, 60] width 50 height 16
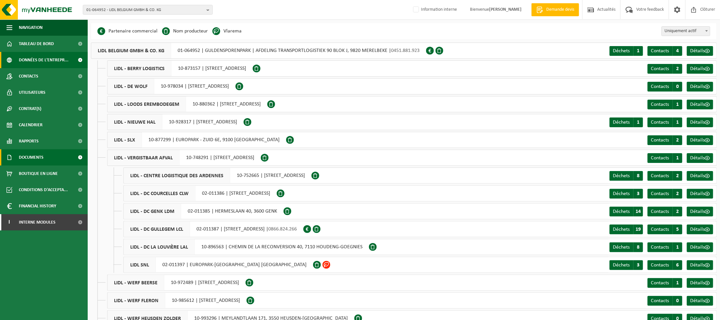
click at [39, 155] on span "Documents" at bounding box center [31, 157] width 25 height 16
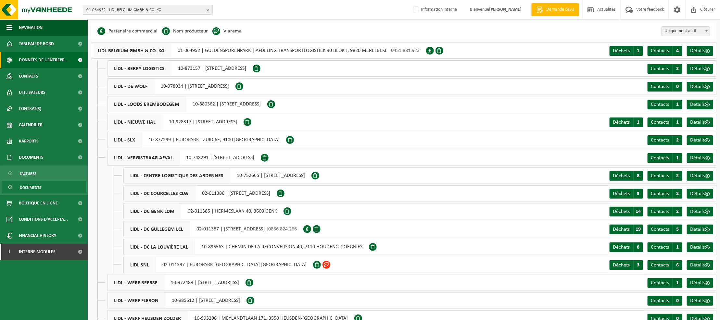
click at [38, 186] on span "Documents" at bounding box center [30, 188] width 21 height 12
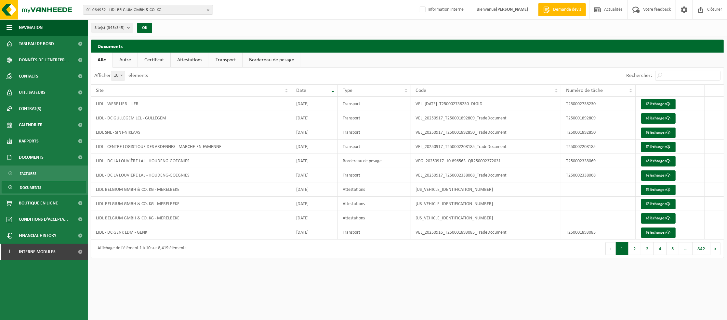
click at [156, 59] on link "Certificat" at bounding box center [154, 60] width 32 height 15
